Goal: Transaction & Acquisition: Book appointment/travel/reservation

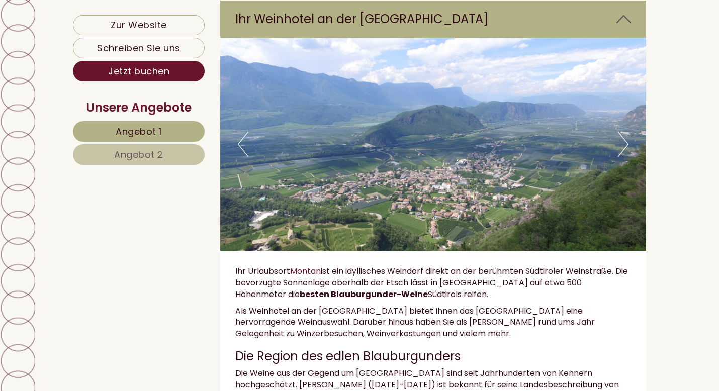
scroll to position [2448, 0]
click at [622, 135] on button "Next" at bounding box center [623, 143] width 11 height 25
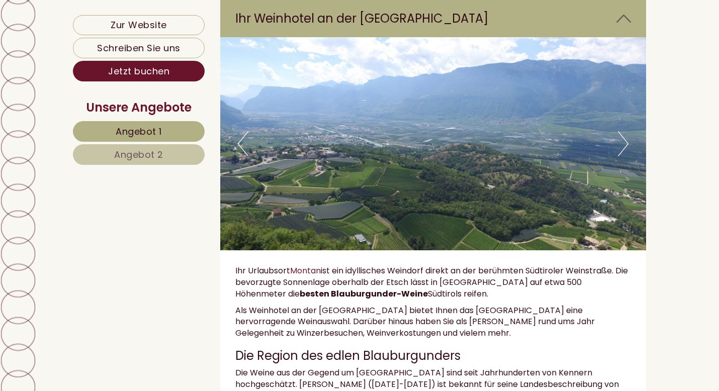
click at [622, 135] on button "Next" at bounding box center [623, 143] width 11 height 25
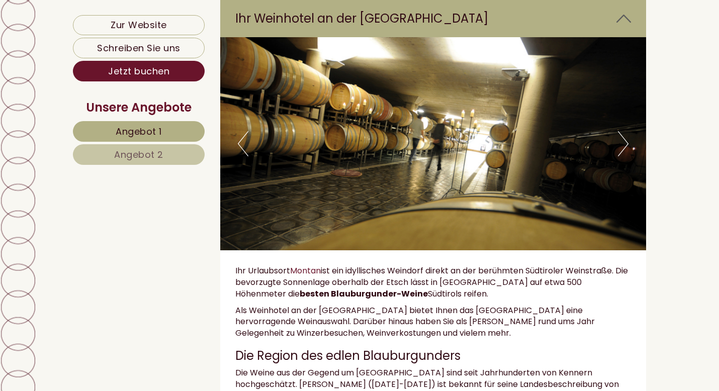
click at [622, 135] on button "Next" at bounding box center [623, 143] width 11 height 25
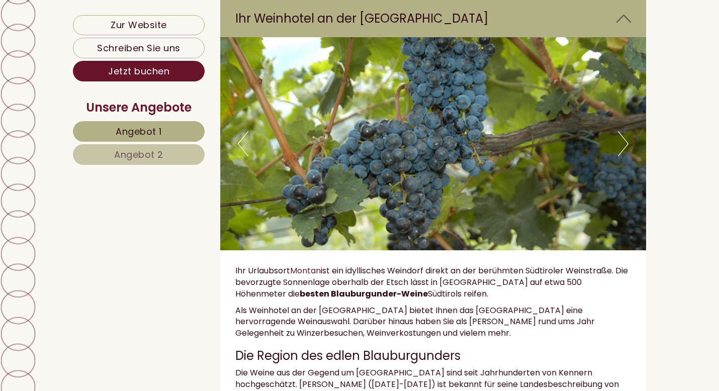
click at [622, 135] on button "Next" at bounding box center [623, 143] width 11 height 25
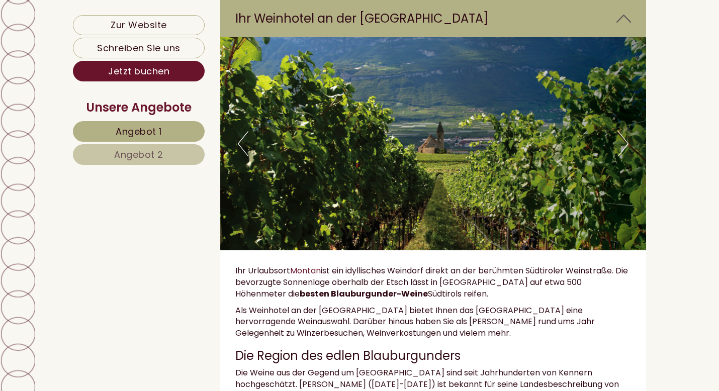
click at [622, 135] on button "Next" at bounding box center [623, 143] width 11 height 25
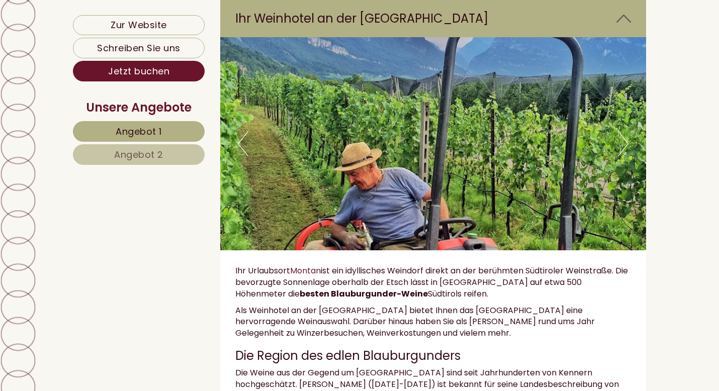
click at [622, 135] on button "Next" at bounding box center [623, 143] width 11 height 25
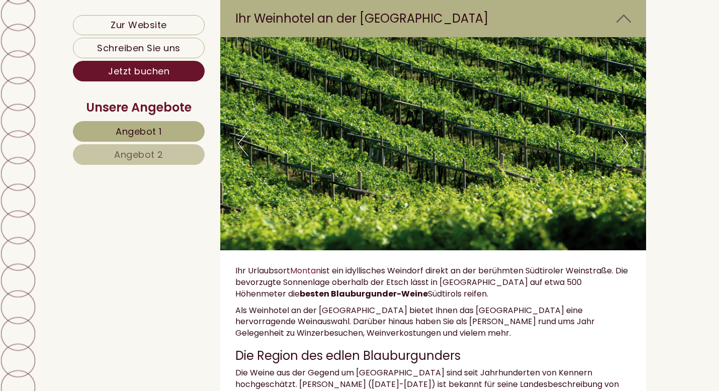
click at [622, 135] on button "Next" at bounding box center [623, 143] width 11 height 25
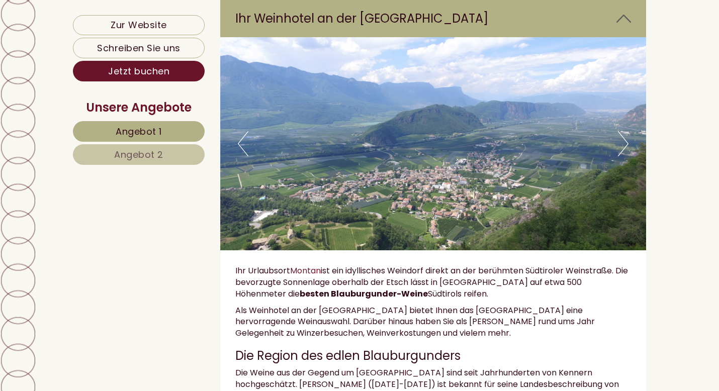
click at [622, 135] on button "Next" at bounding box center [623, 143] width 11 height 25
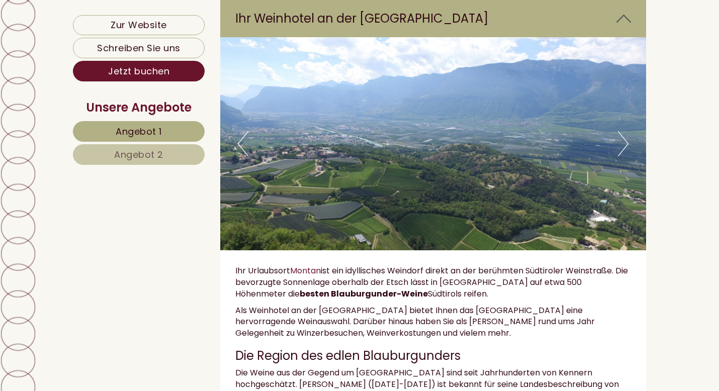
click at [622, 135] on button "Next" at bounding box center [623, 143] width 11 height 25
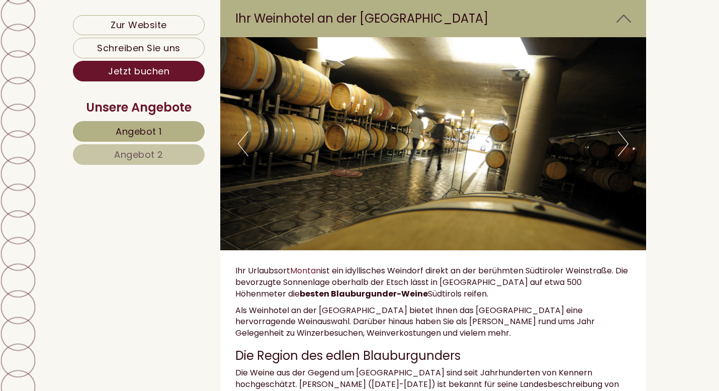
click at [622, 135] on button "Next" at bounding box center [623, 143] width 11 height 25
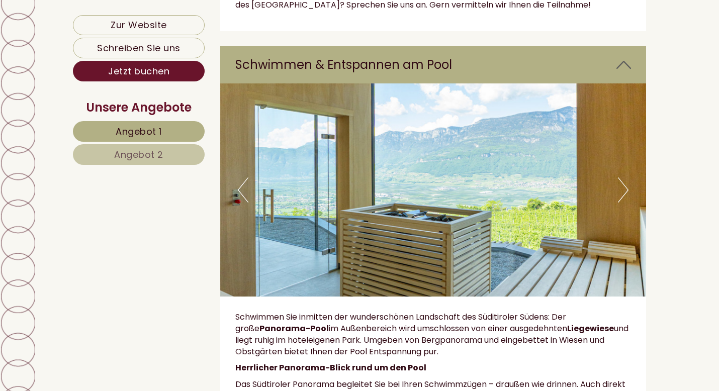
scroll to position [3046, 0]
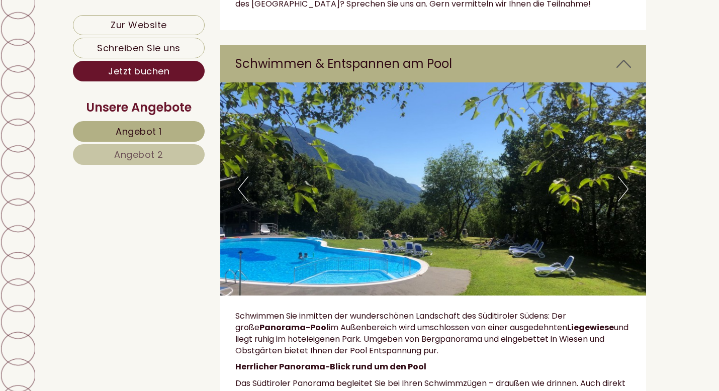
click at [626, 176] on button "Next" at bounding box center [623, 188] width 11 height 25
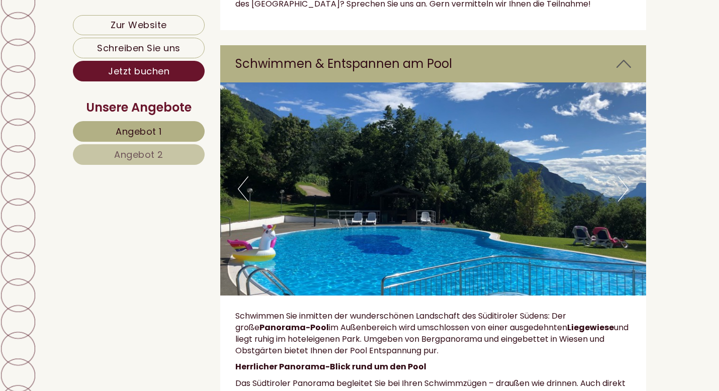
click at [626, 176] on button "Next" at bounding box center [623, 188] width 11 height 25
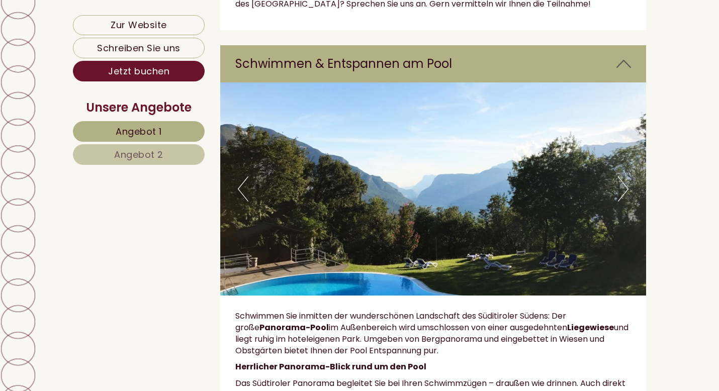
click at [626, 176] on button "Next" at bounding box center [623, 188] width 11 height 25
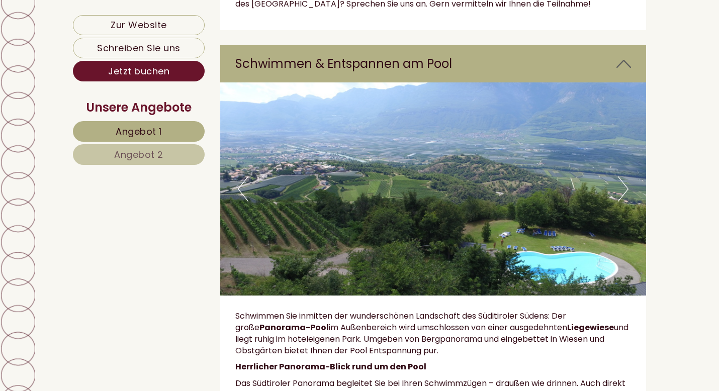
click at [626, 176] on button "Next" at bounding box center [623, 188] width 11 height 25
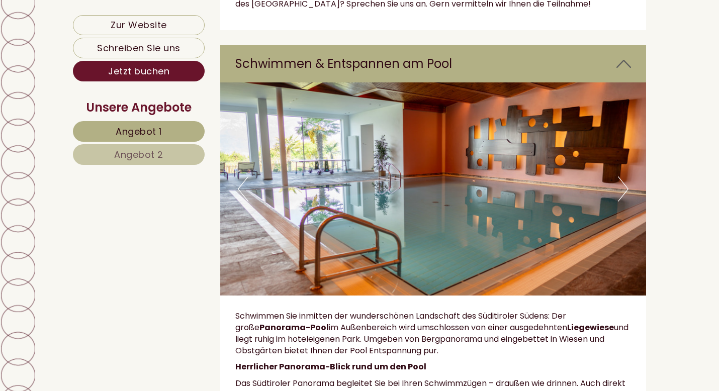
click at [626, 176] on button "Next" at bounding box center [623, 188] width 11 height 25
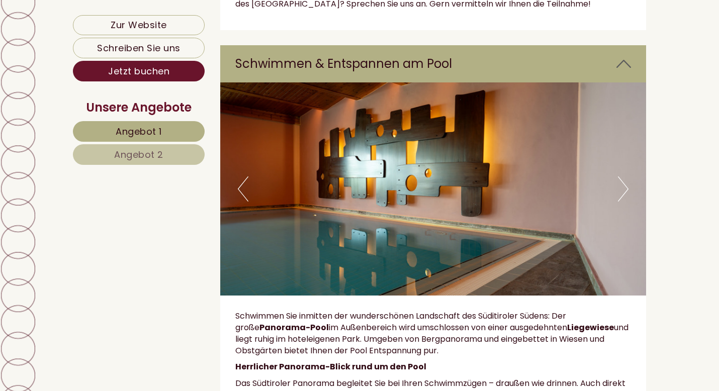
click at [626, 176] on button "Next" at bounding box center [623, 188] width 11 height 25
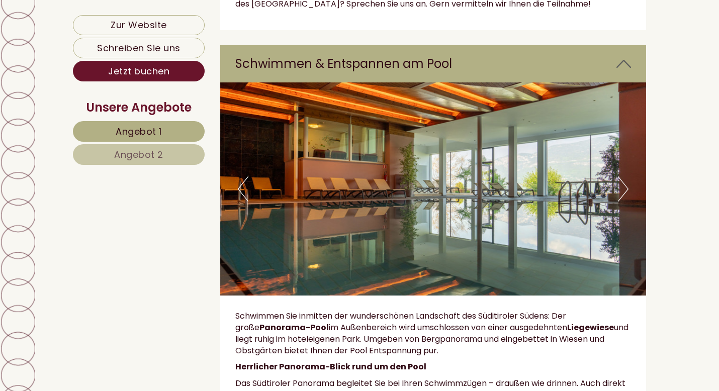
click at [626, 176] on button "Next" at bounding box center [623, 188] width 11 height 25
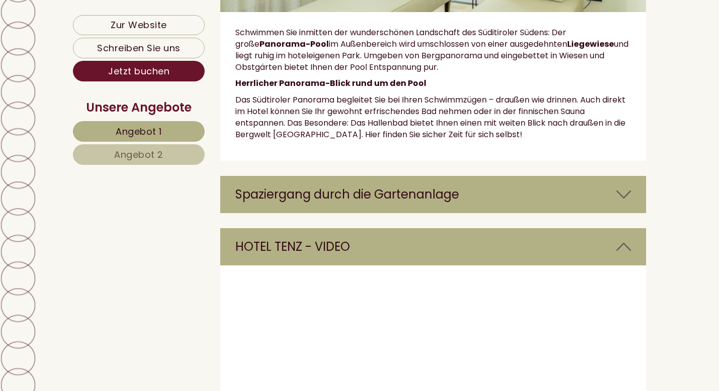
scroll to position [3310, 0]
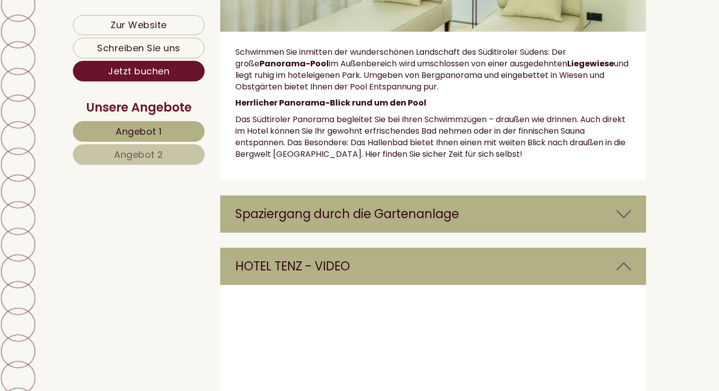
click at [624, 206] on icon at bounding box center [623, 214] width 15 height 17
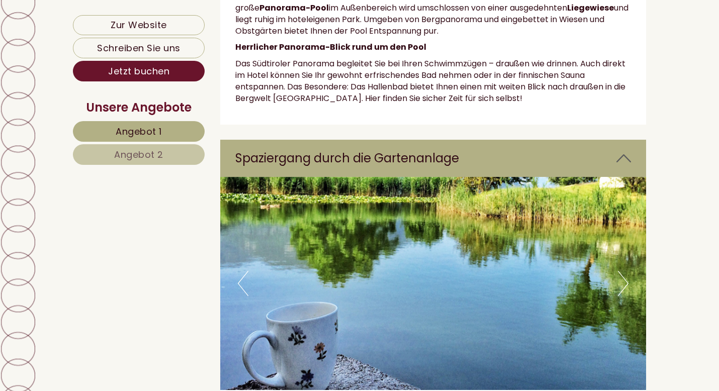
scroll to position [3374, 0]
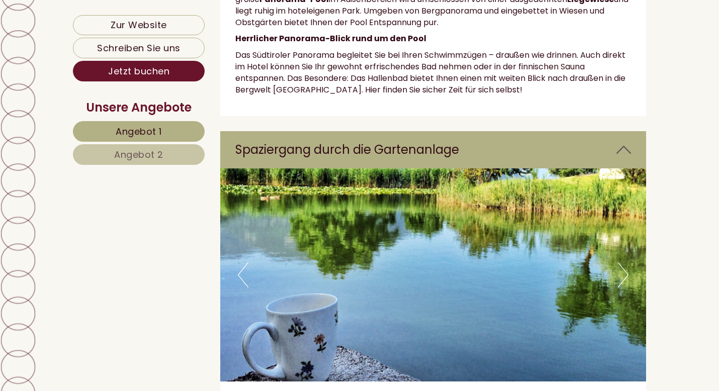
click at [617, 223] on img at bounding box center [433, 274] width 426 height 213
click at [621, 262] on button "Next" at bounding box center [623, 274] width 11 height 25
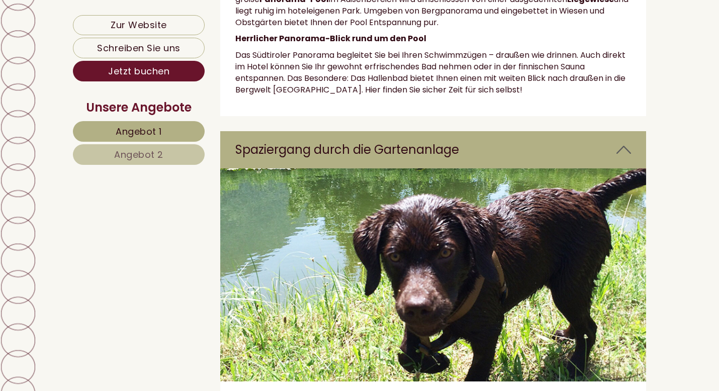
click at [621, 262] on button "Next" at bounding box center [623, 274] width 11 height 25
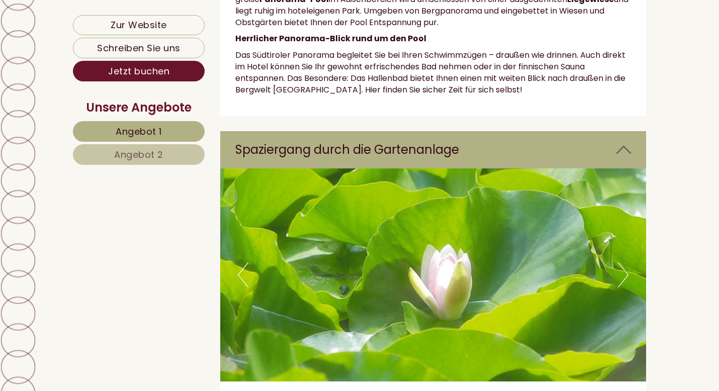
click at [621, 262] on button "Next" at bounding box center [623, 274] width 11 height 25
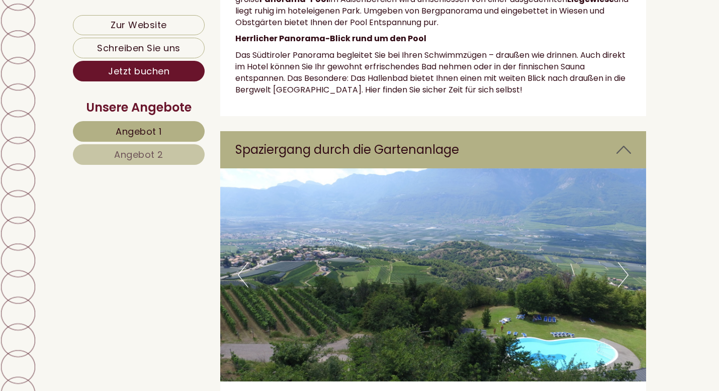
click at [238, 262] on button "Previous" at bounding box center [243, 274] width 11 height 25
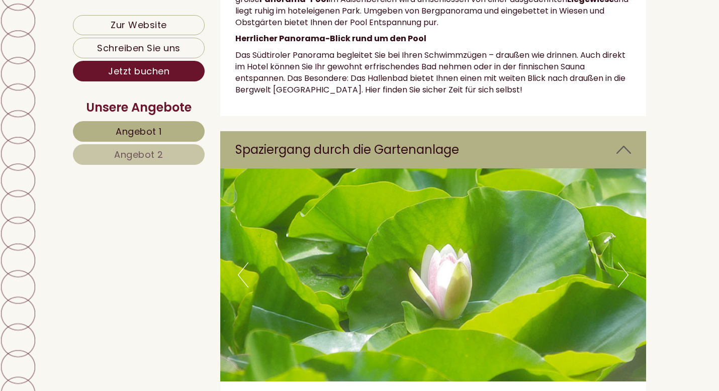
click at [622, 262] on button "Next" at bounding box center [623, 274] width 11 height 25
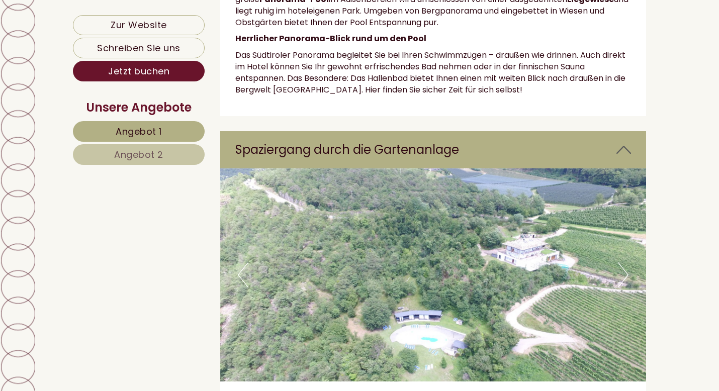
click at [622, 262] on button "Next" at bounding box center [623, 274] width 11 height 25
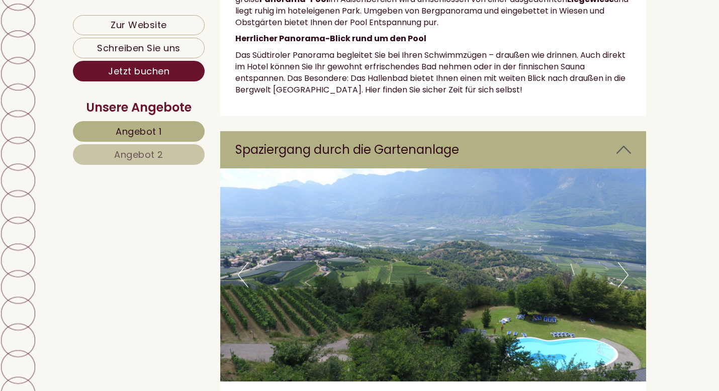
click at [622, 262] on button "Next" at bounding box center [623, 274] width 11 height 25
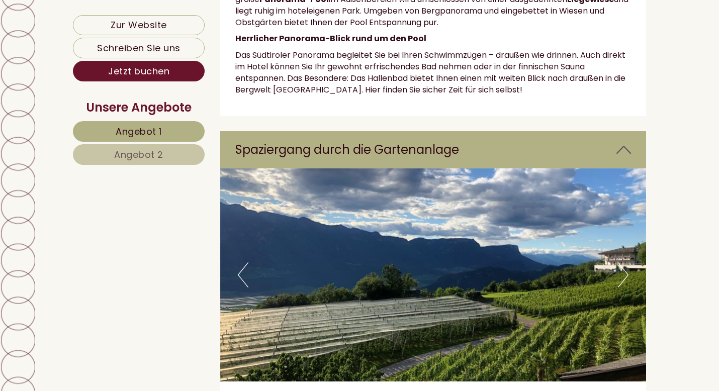
click at [622, 262] on button "Next" at bounding box center [623, 274] width 11 height 25
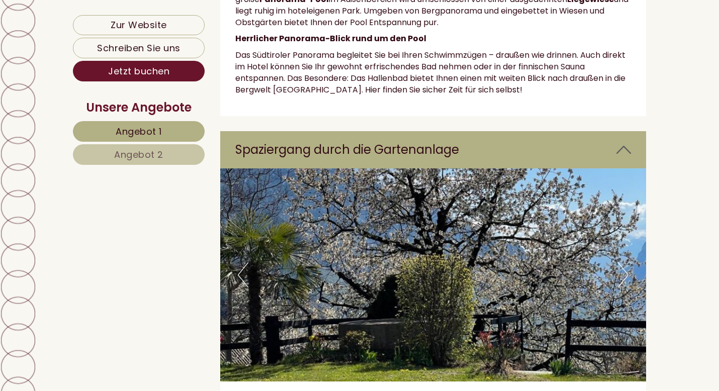
click at [622, 262] on button "Next" at bounding box center [623, 274] width 11 height 25
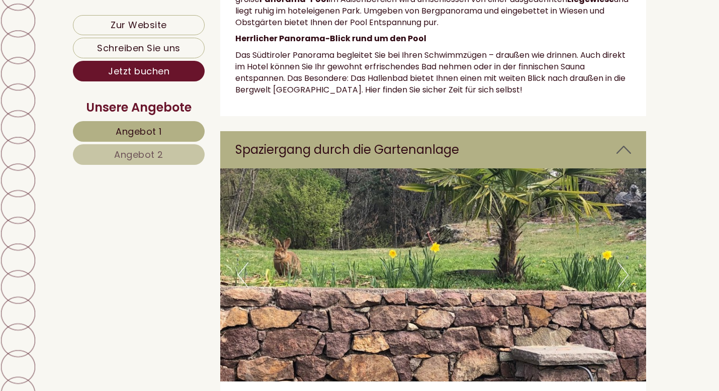
click at [622, 262] on button "Next" at bounding box center [623, 274] width 11 height 25
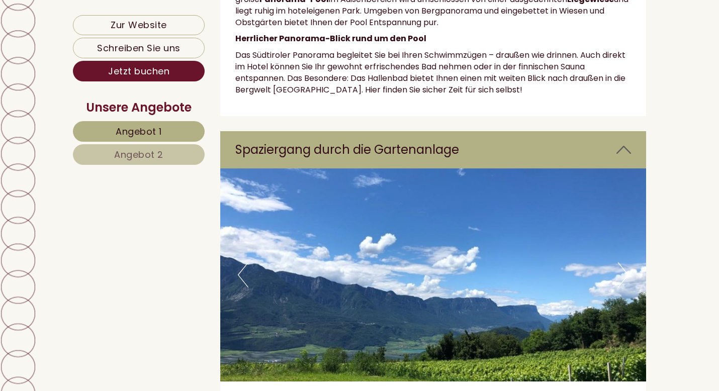
click at [622, 262] on button "Next" at bounding box center [623, 274] width 11 height 25
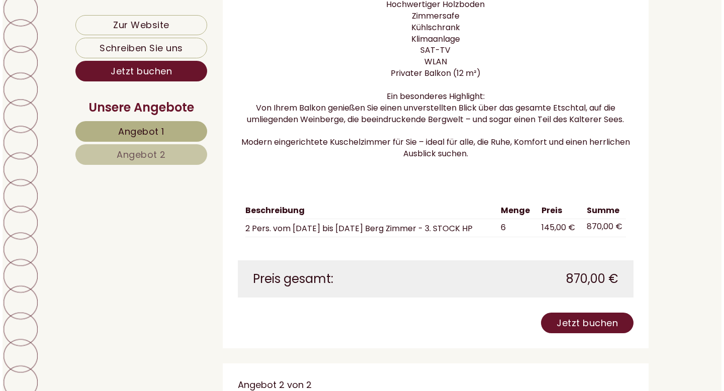
scroll to position [1066, 0]
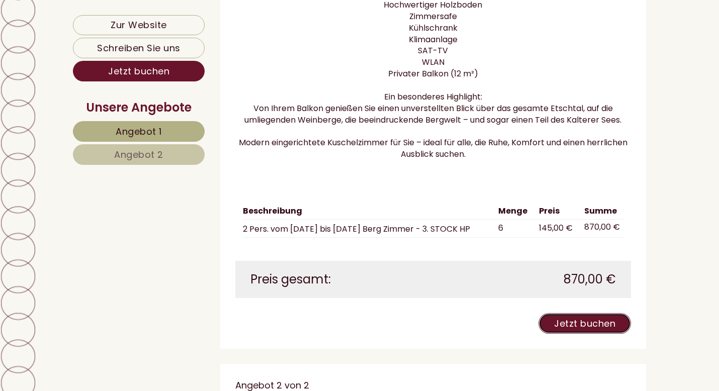
click at [575, 328] on link "Jetzt buchen" at bounding box center [584, 323] width 93 height 21
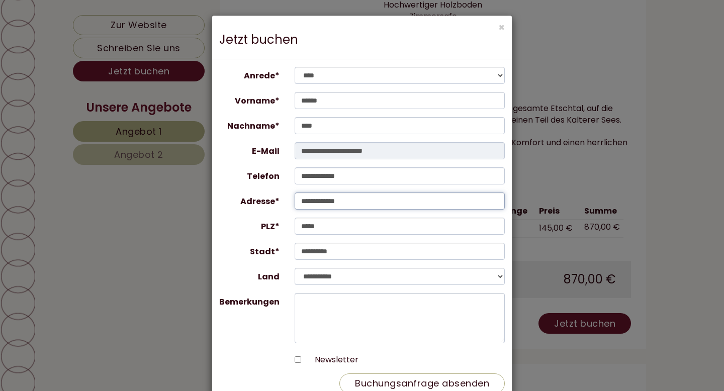
click at [398, 205] on input "**********" at bounding box center [400, 201] width 211 height 17
type input "*"
type input "**********"
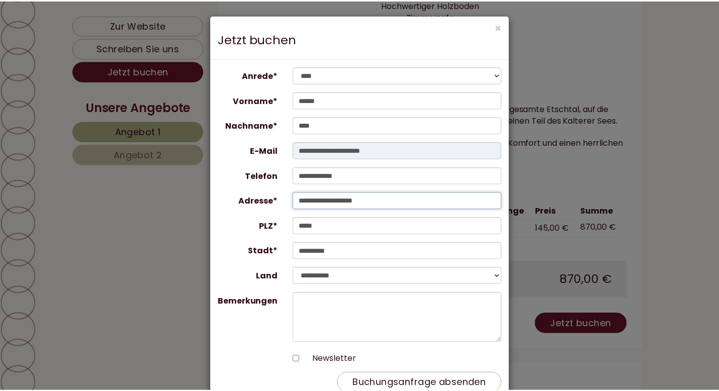
scroll to position [0, 0]
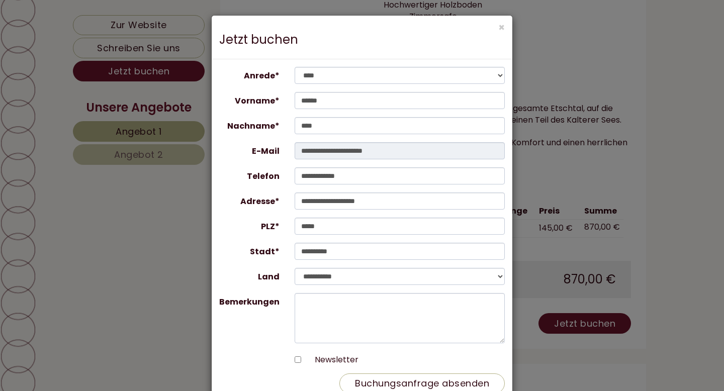
click at [558, 68] on div "**********" at bounding box center [362, 195] width 724 height 391
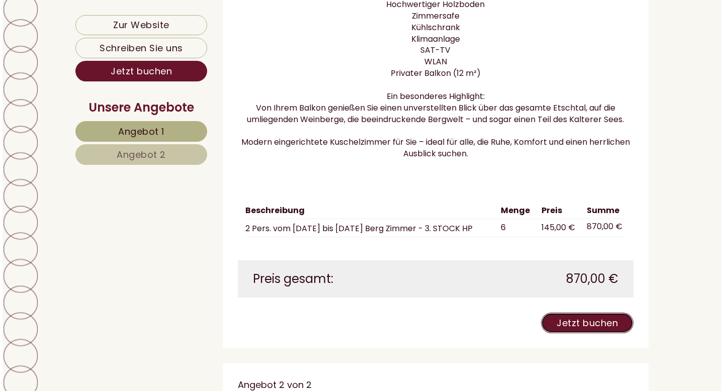
scroll to position [1067, 0]
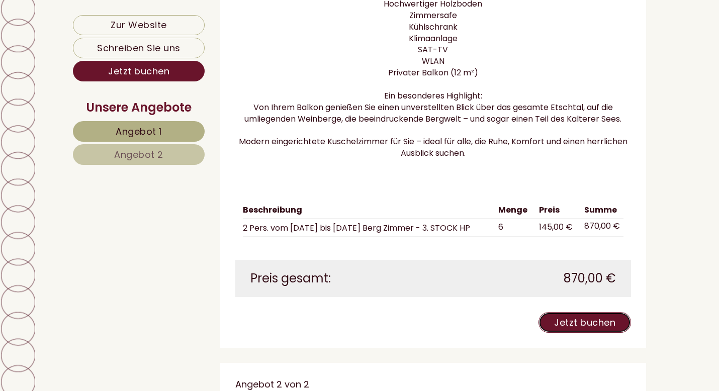
click at [574, 333] on link "Jetzt buchen" at bounding box center [584, 322] width 93 height 21
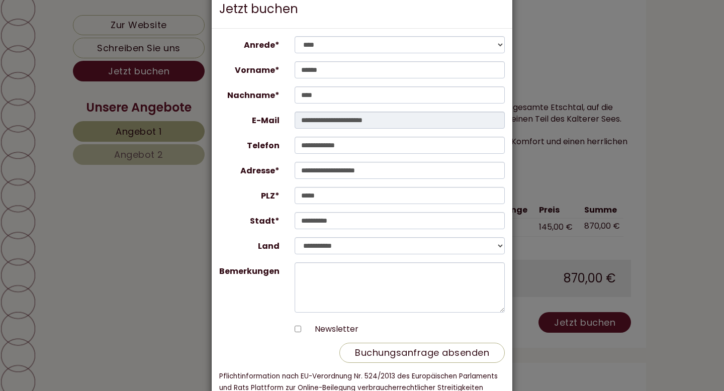
scroll to position [68, 0]
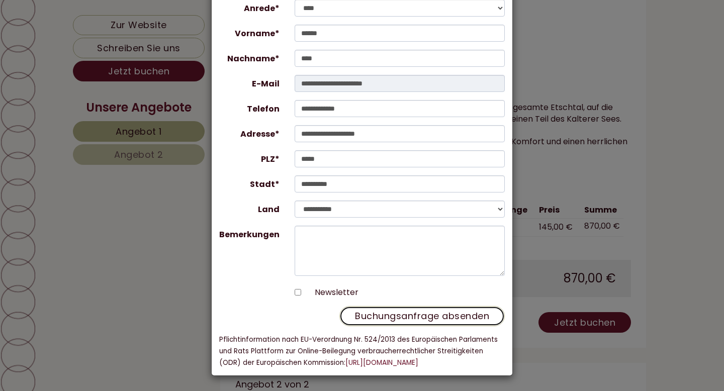
click at [402, 321] on button "Buchungsanfrage absenden" at bounding box center [421, 316] width 165 height 20
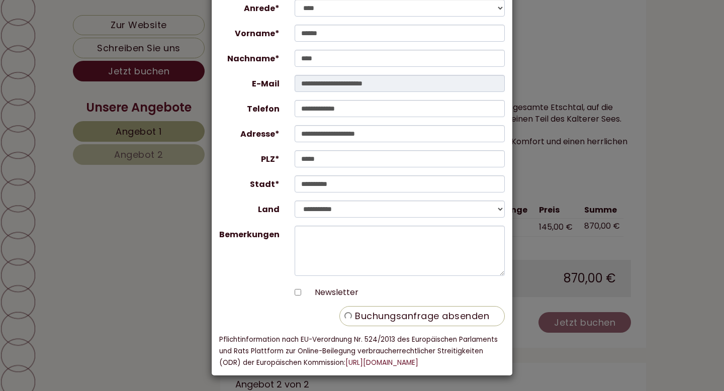
scroll to position [0, 0]
